Goal: Task Accomplishment & Management: Manage account settings

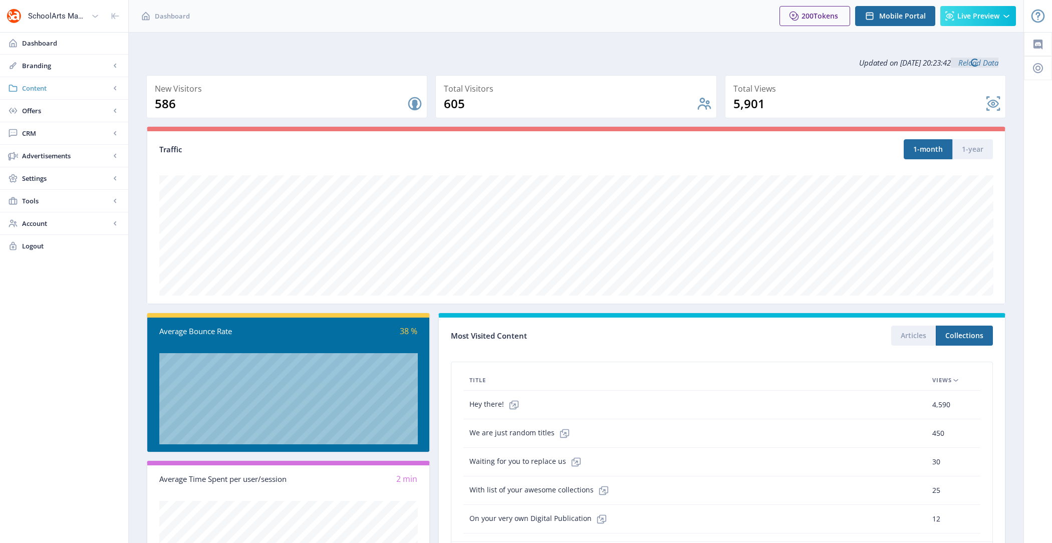
click at [58, 86] on span "Content" at bounding box center [66, 88] width 88 height 10
click at [72, 131] on span "Collections" at bounding box center [75, 133] width 86 height 10
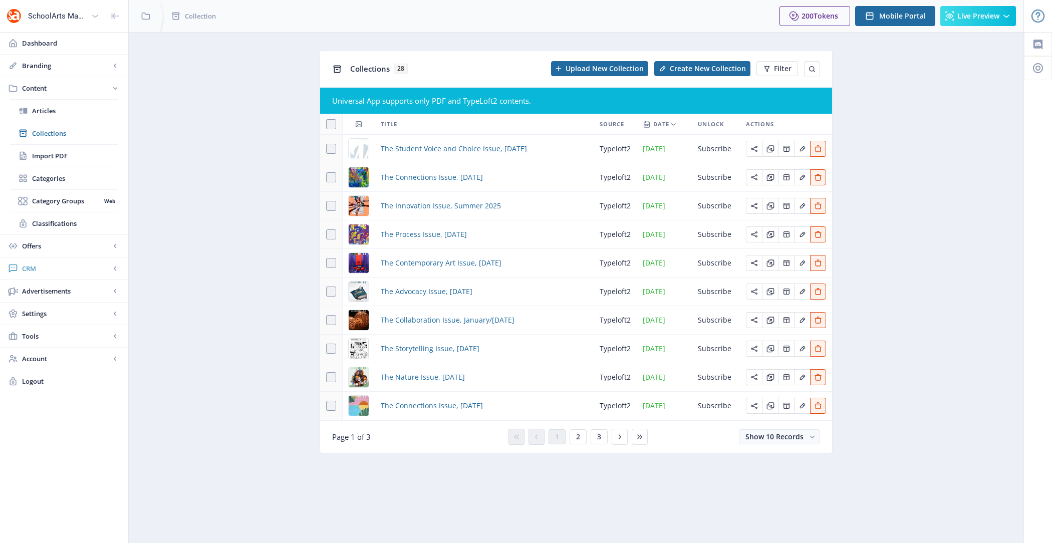
click at [67, 260] on link "CRM" at bounding box center [64, 268] width 128 height 22
click at [61, 156] on span "Readers" at bounding box center [75, 156] width 86 height 10
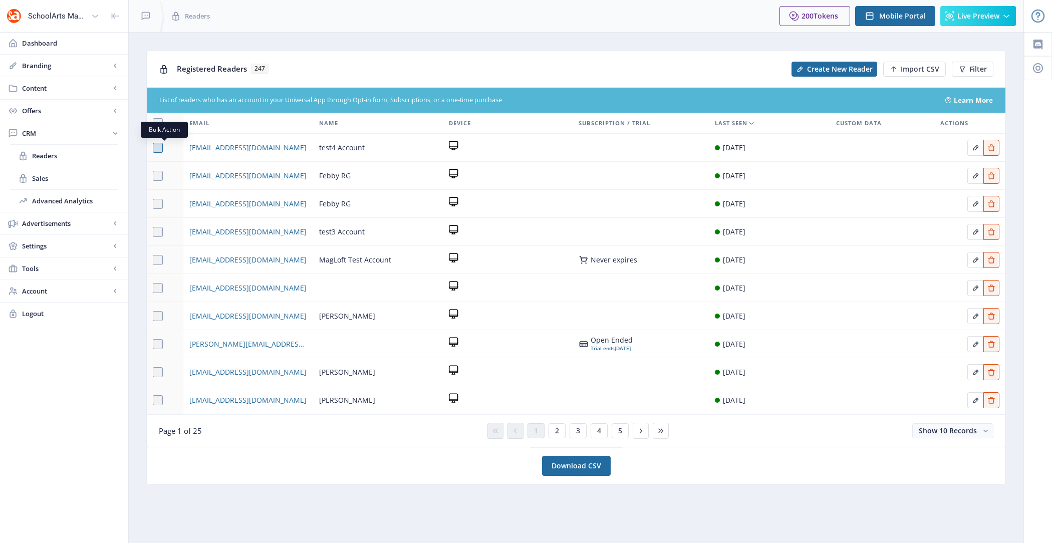
click at [156, 144] on span at bounding box center [158, 148] width 10 height 10
click at [153, 147] on input "checkbox" at bounding box center [153, 147] width 1 height 1
checkbox input "true"
click at [155, 165] on td at bounding box center [165, 176] width 37 height 28
click at [155, 175] on span at bounding box center [158, 176] width 10 height 10
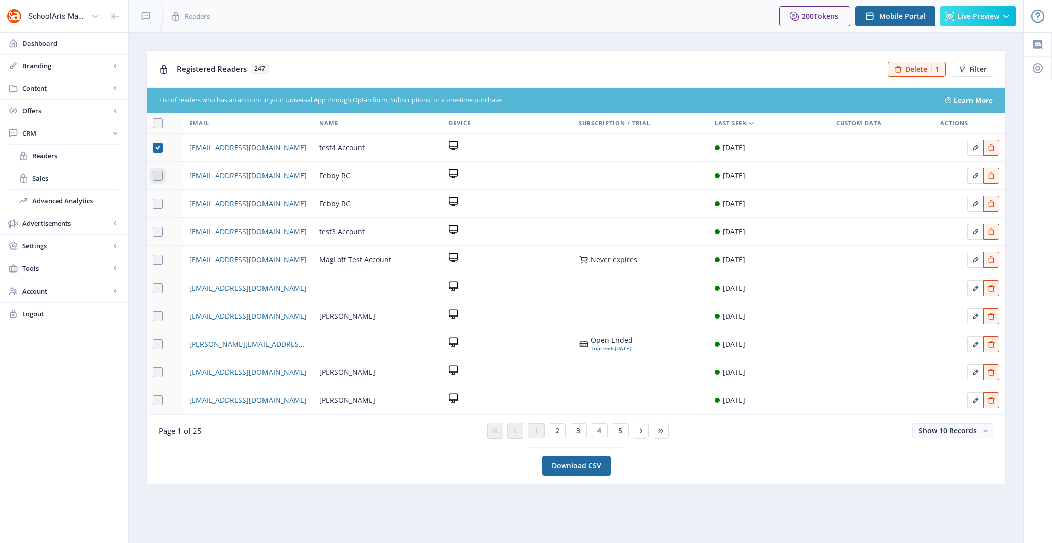
click at [153, 175] on input "checkbox" at bounding box center [153, 175] width 1 height 1
checkbox input "true"
click at [158, 199] on span at bounding box center [158, 204] width 10 height 10
click at [153, 203] on input "checkbox" at bounding box center [153, 203] width 1 height 1
checkbox input "true"
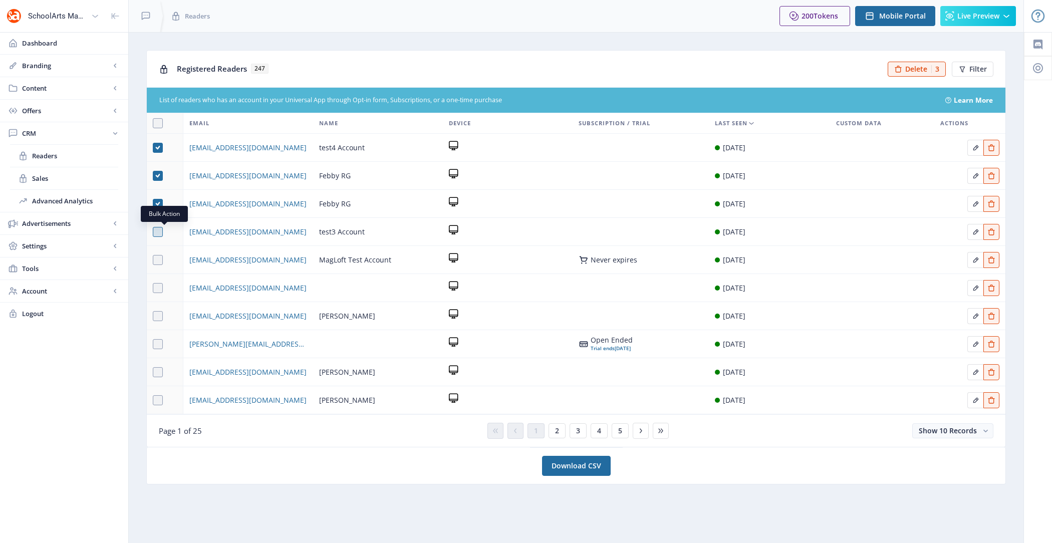
click at [156, 232] on span at bounding box center [158, 232] width 10 height 10
click at [153, 232] on input "checkbox" at bounding box center [153, 231] width 1 height 1
checkbox input "true"
click at [156, 260] on span at bounding box center [158, 260] width 10 height 10
click at [153, 260] on input "checkbox" at bounding box center [153, 259] width 1 height 1
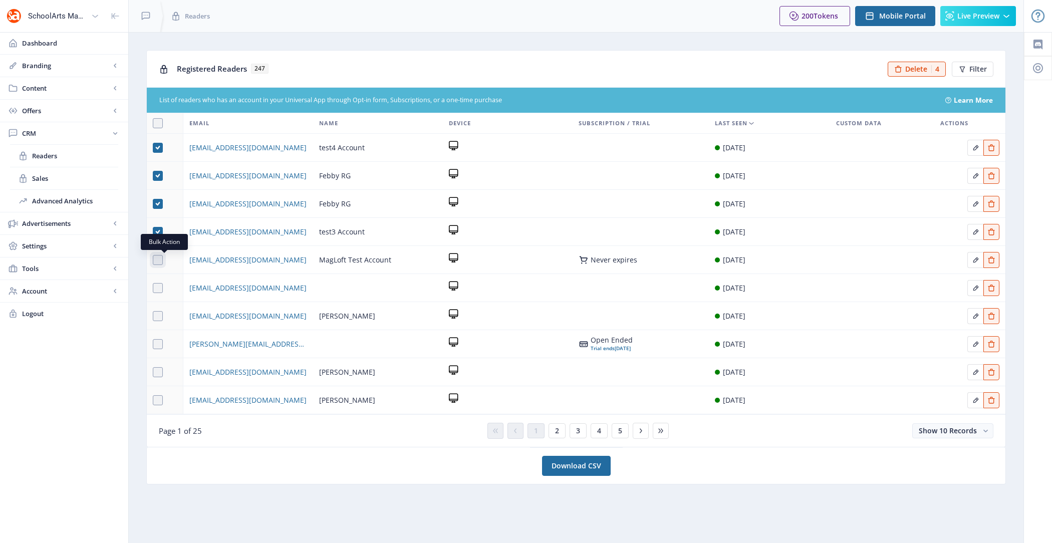
checkbox input "true"
click at [914, 65] on span "Delete" at bounding box center [916, 69] width 22 height 8
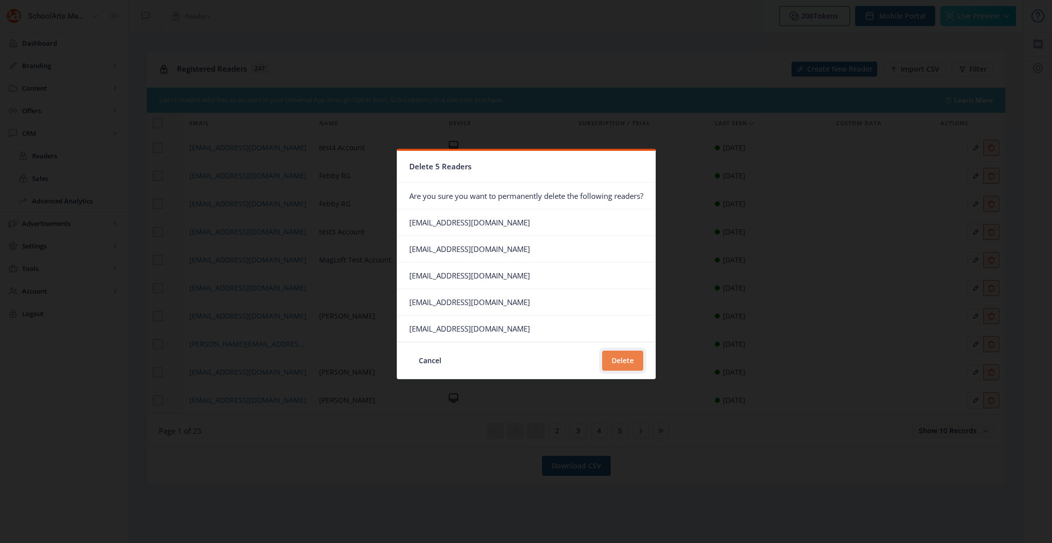
click at [611, 360] on button "Delete" at bounding box center [622, 361] width 41 height 20
